Goal: Transaction & Acquisition: Register for event/course

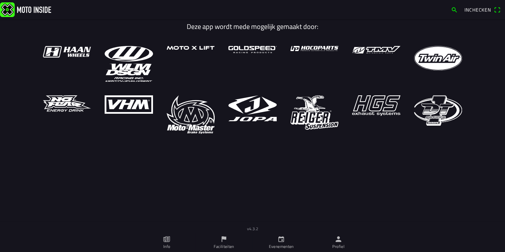
click at [283, 239] on icon "kalender" at bounding box center [282, 240] width 8 height 8
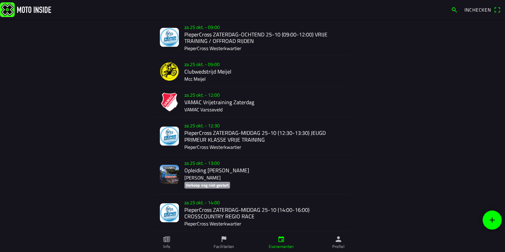
scroll to position [608, 0]
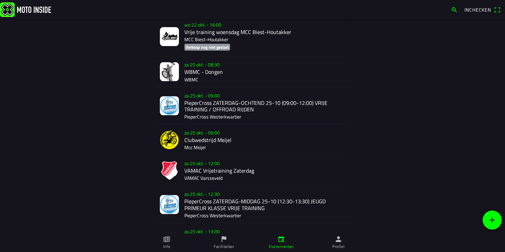
click at [189, 70] on div "za 25 okt. - 08:30 WBMC - Dongen WBMC" at bounding box center [264, 71] width 161 height 30
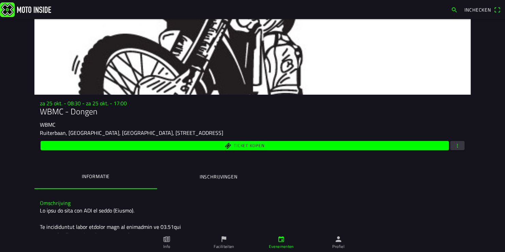
click at [455, 144] on span "button" at bounding box center [458, 145] width 6 height 9
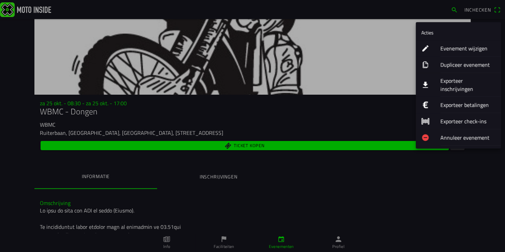
click at [456, 81] on ion-label "Exporteer inschrijvingen" at bounding box center [468, 85] width 55 height 16
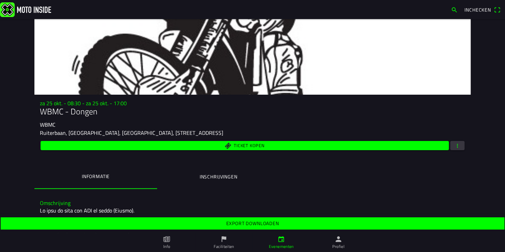
click at [280, 224] on span "Export downloaden" at bounding box center [252, 224] width 493 height 12
